Goal: Task Accomplishment & Management: Manage account settings

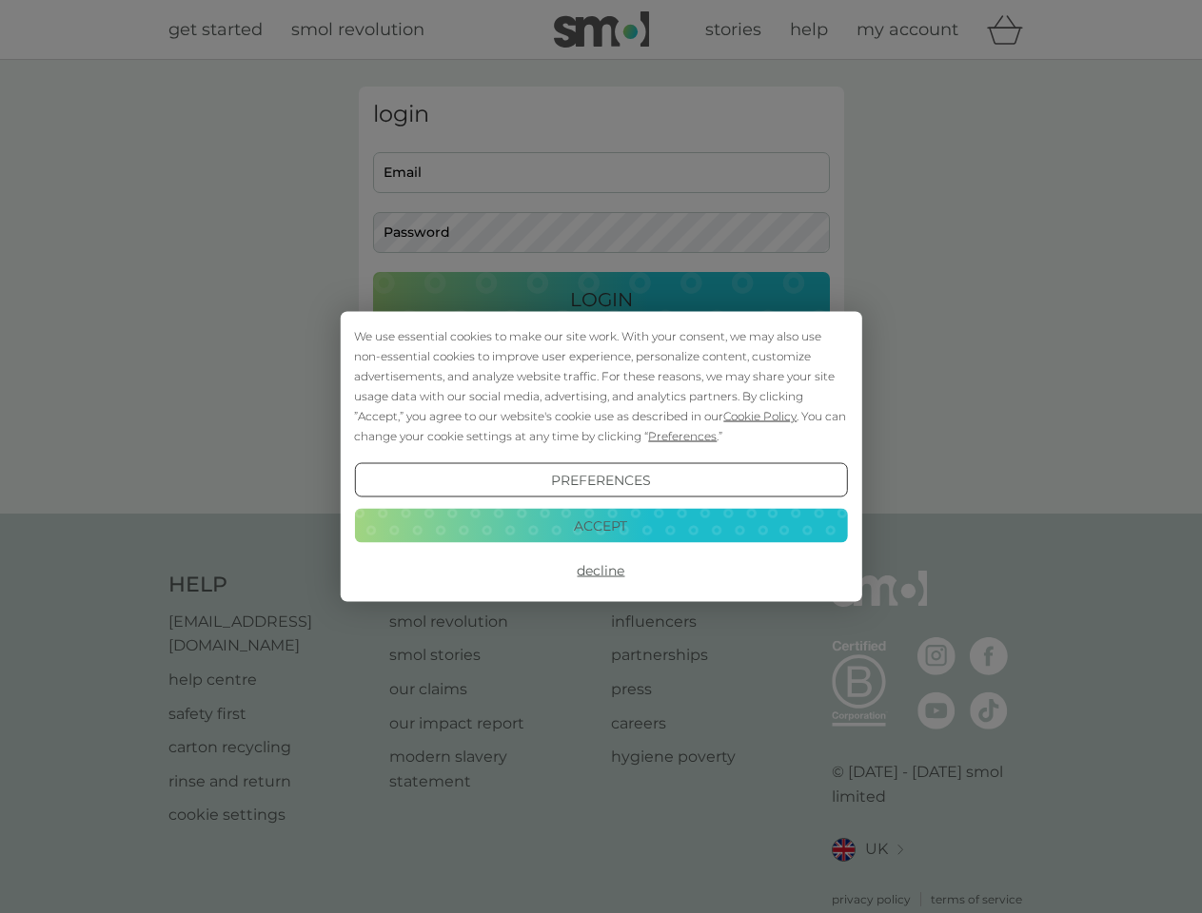
click at [760, 416] on span "Cookie Policy" at bounding box center [759, 416] width 73 height 14
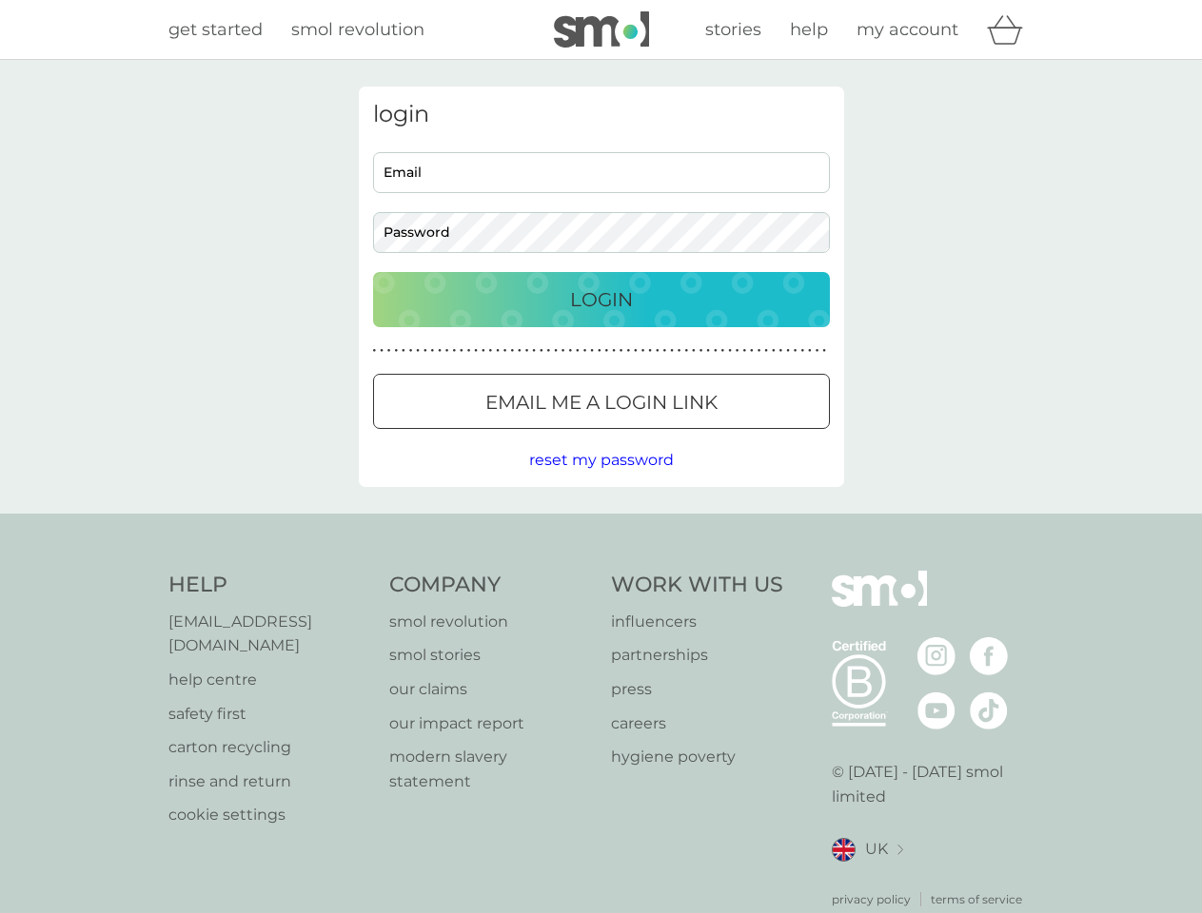
click at [680, 436] on div "login Email Password Login ● ● ● ● ● ● ● ● ● ● ● ● ● ● ● ● ● ● ● ● ● ● ● ● ● ● …" at bounding box center [601, 287] width 485 height 401
click at [600, 480] on div "login Email Password Login ● ● ● ● ● ● ● ● ● ● ● ● ● ● ● ● ● ● ● ● ● ● ● ● ● ● …" at bounding box center [601, 287] width 485 height 401
click at [600, 571] on div "Help [EMAIL_ADDRESS][DOMAIN_NAME] help centre safety first carton recycling rin…" at bounding box center [601, 740] width 866 height 338
click at [600, 525] on div "Help [EMAIL_ADDRESS][DOMAIN_NAME] help centre safety first carton recycling rin…" at bounding box center [601, 740] width 1202 height 452
